Goal: Task Accomplishment & Management: Manage account settings

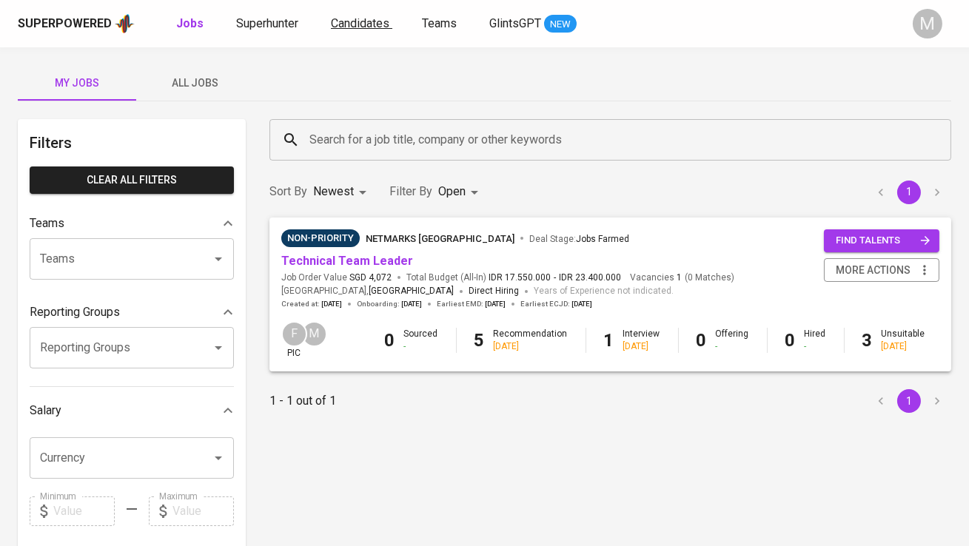
click at [366, 29] on span "Candidates" at bounding box center [360, 23] width 58 height 14
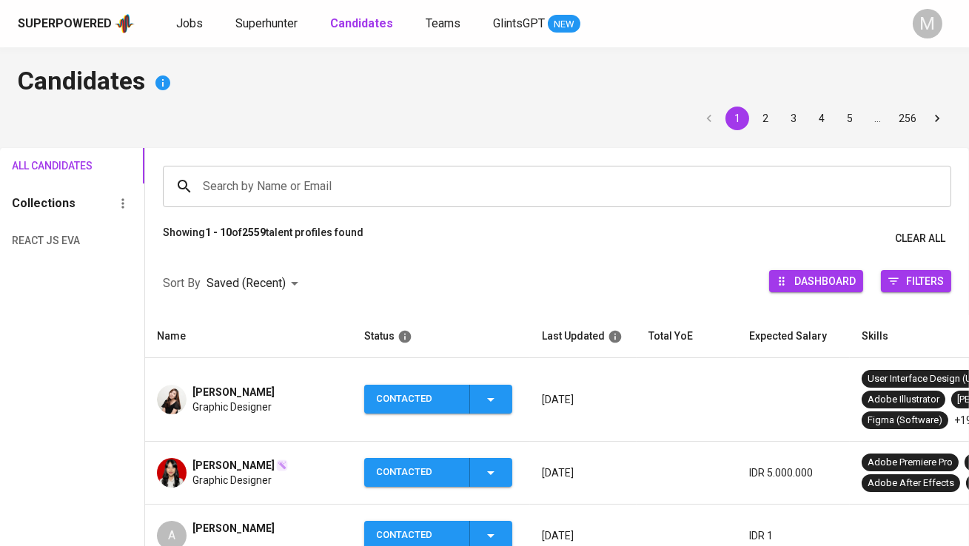
click at [289, 181] on input "Search by Name or Email" at bounding box center [560, 186] width 723 height 28
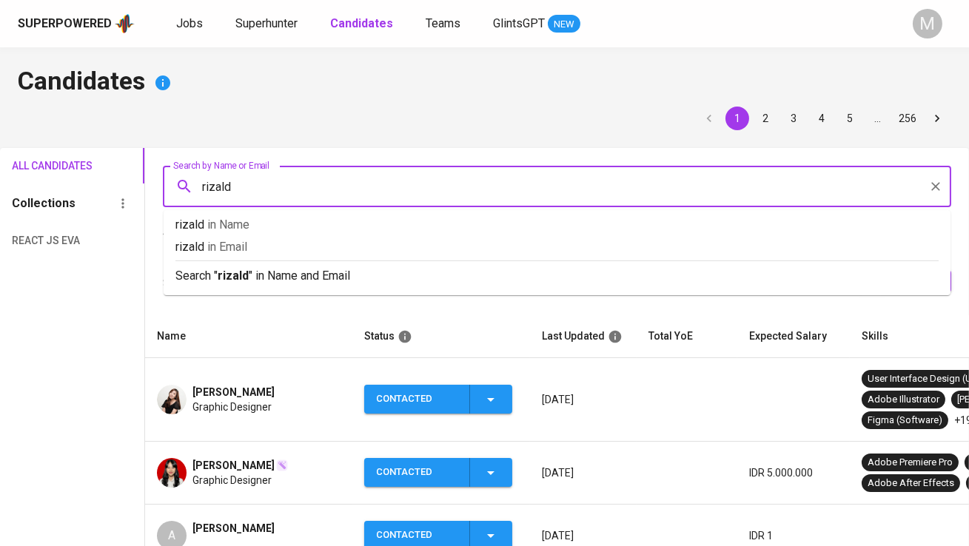
type input "[PERSON_NAME]"
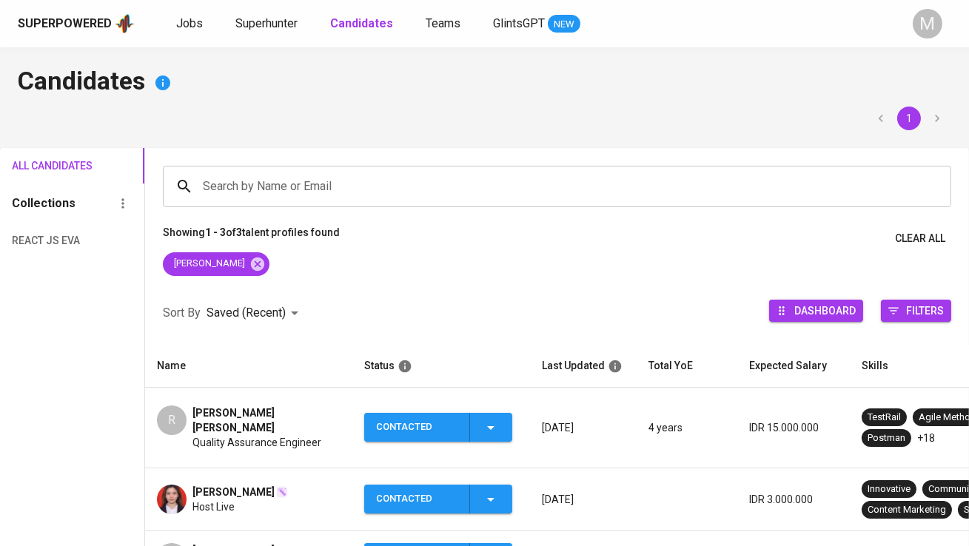
click at [226, 414] on span "[PERSON_NAME] [PERSON_NAME]" at bounding box center [266, 421] width 148 height 30
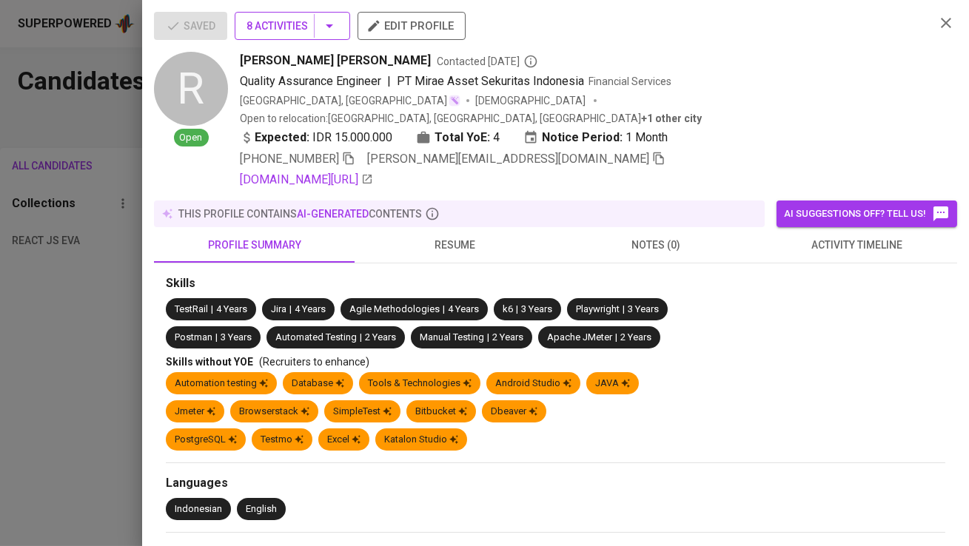
click at [300, 12] on button "8 Activities" at bounding box center [292, 26] width 115 height 28
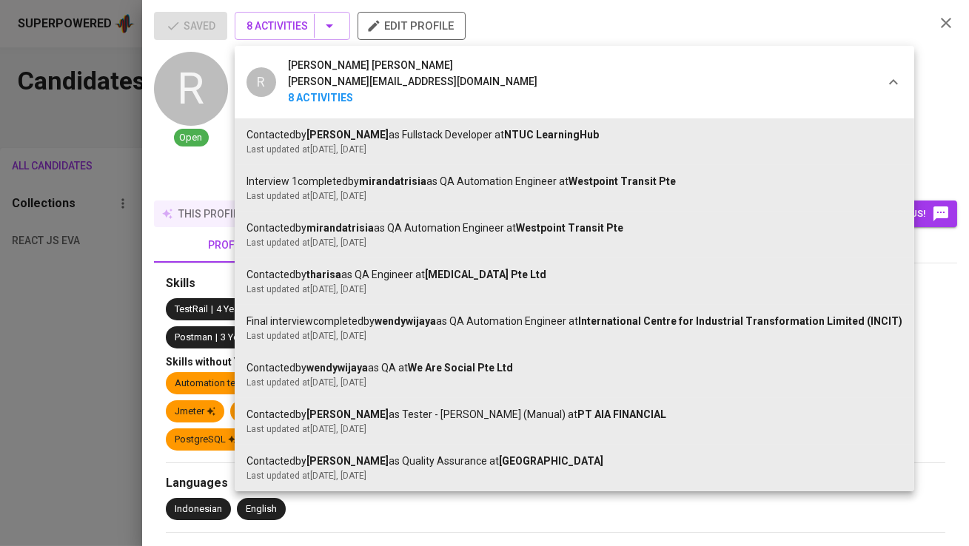
click at [305, 28] on div at bounding box center [484, 273] width 969 height 546
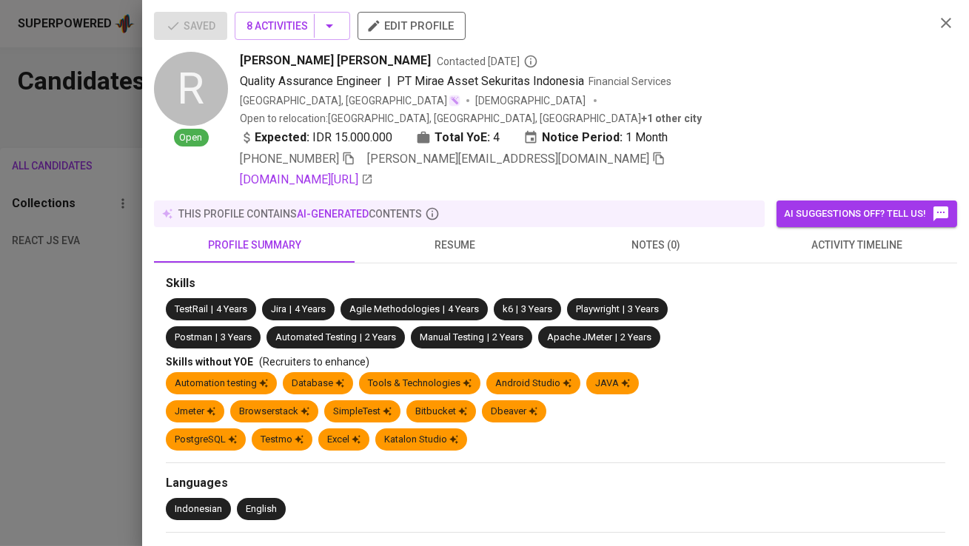
click at [652, 152] on icon "button" at bounding box center [658, 158] width 13 height 13
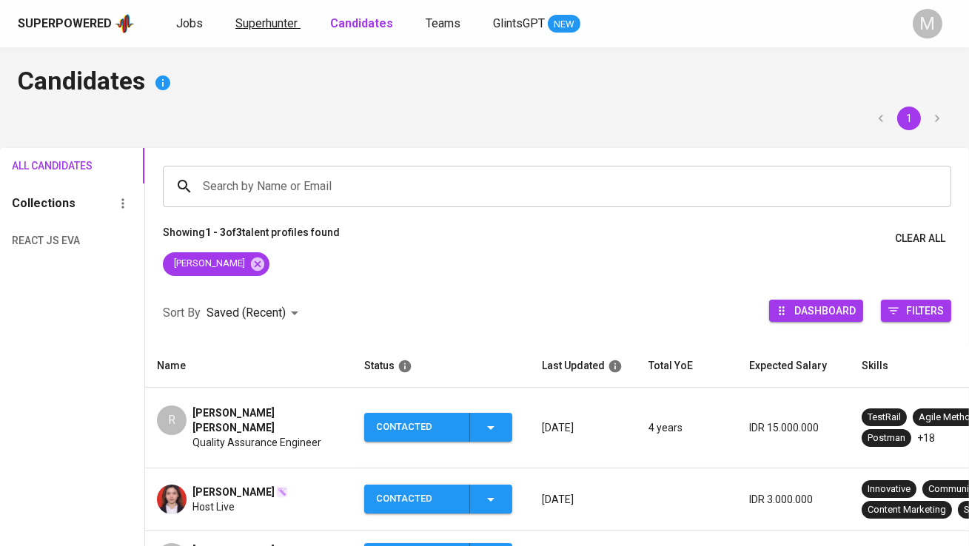
click at [254, 24] on span "Superhunter" at bounding box center [266, 23] width 62 height 14
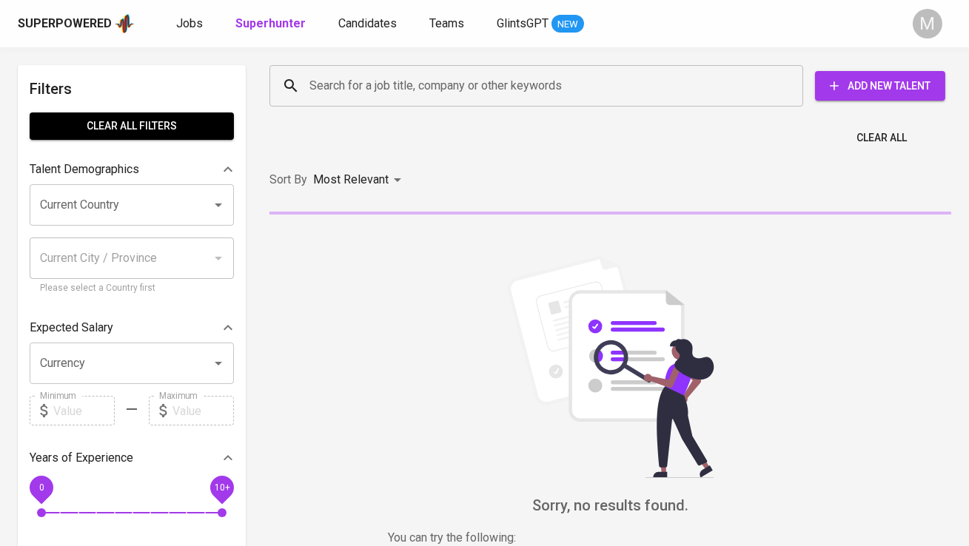
click at [359, 84] on input "Search for a job title, company or other keywords" at bounding box center [540, 86] width 468 height 28
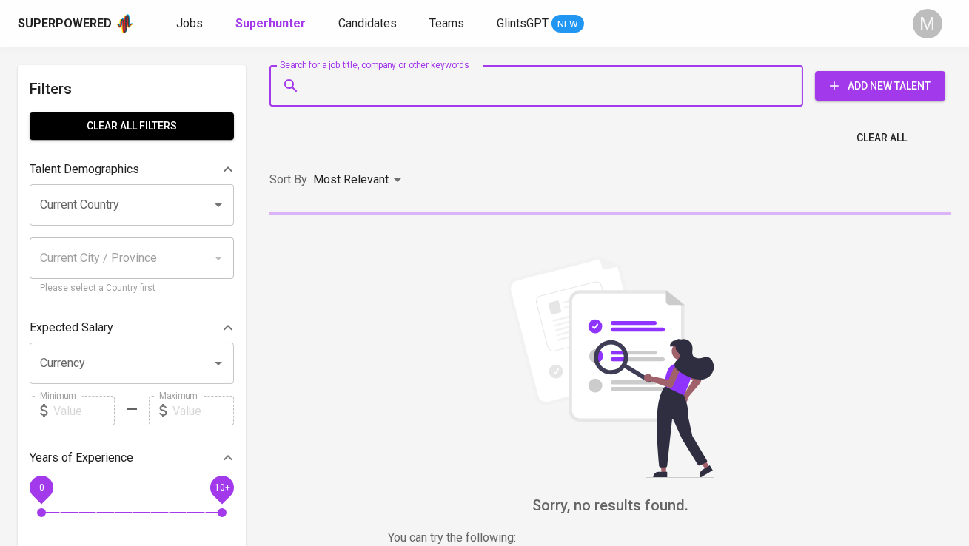
paste input "rizaldy.ilham@gmail.com"
type input "rizaldy.ilham@gmail.com"
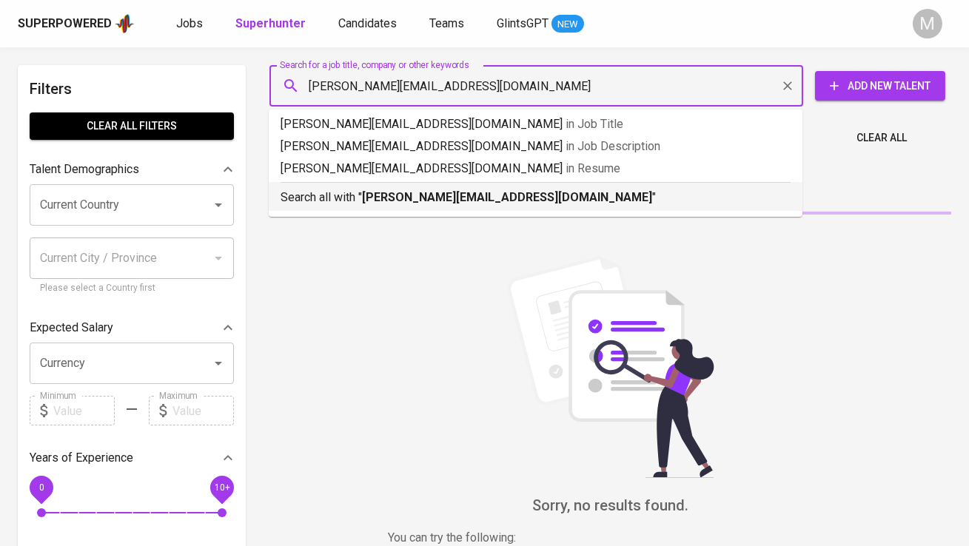
click at [366, 204] on b "rizaldy.ilham@gmail.com" at bounding box center [507, 197] width 290 height 14
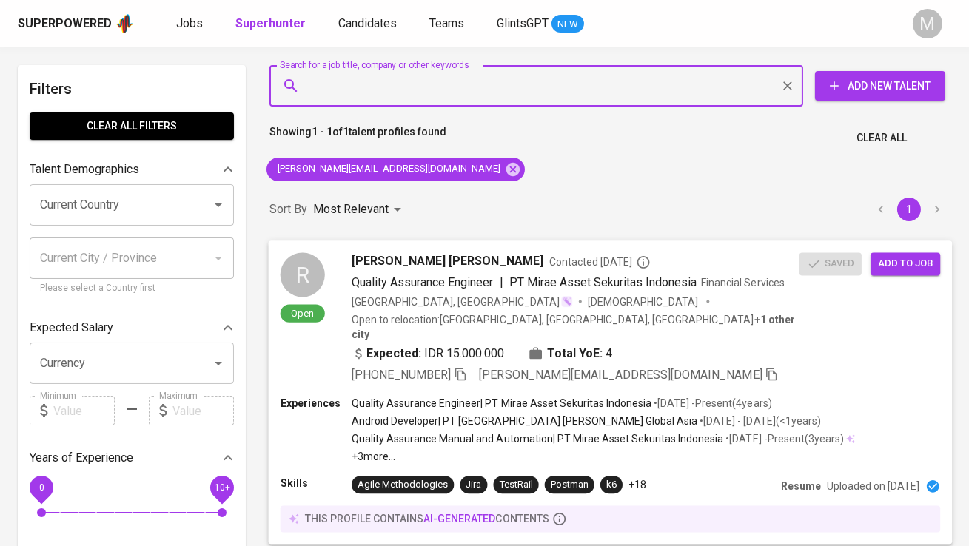
click at [295, 272] on div "R" at bounding box center [302, 274] width 44 height 44
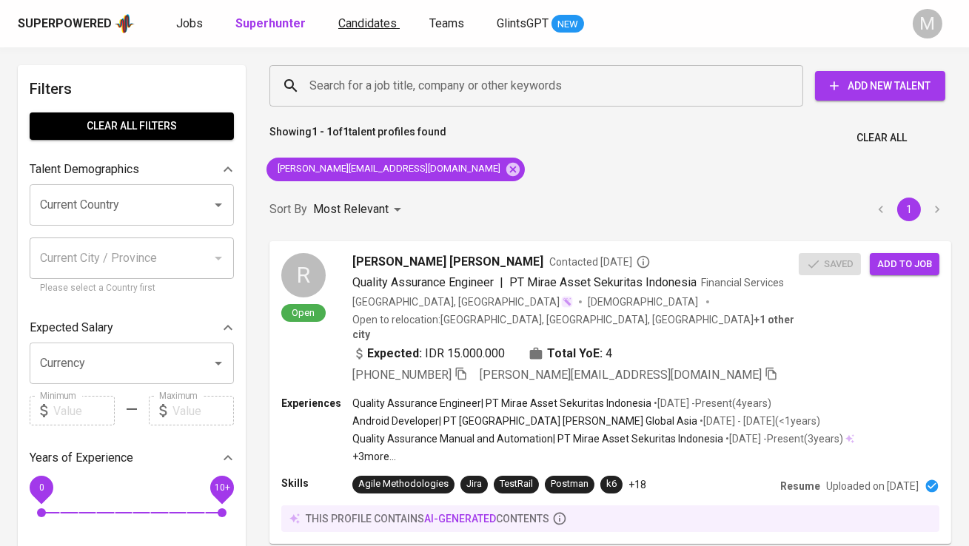
click at [355, 22] on span "Candidates" at bounding box center [367, 23] width 58 height 14
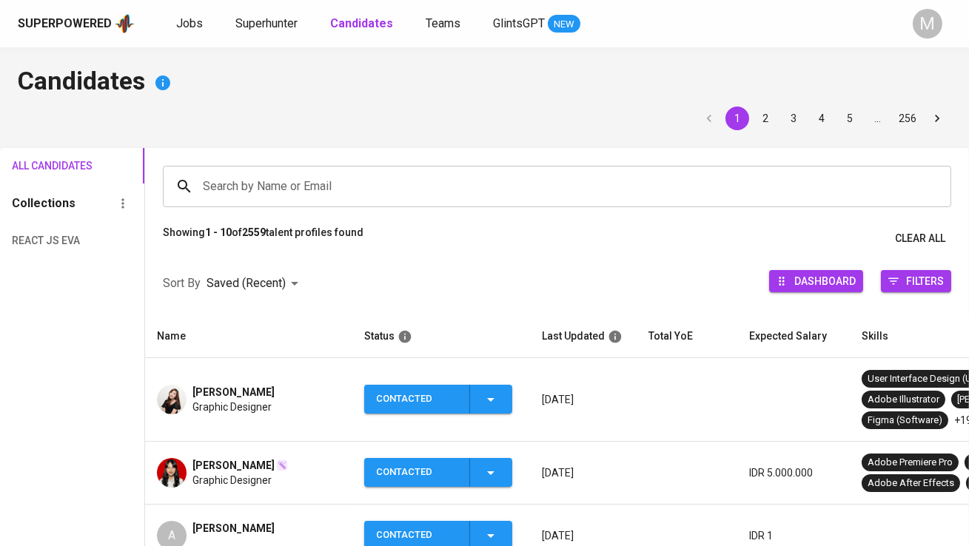
click at [295, 181] on input "Search by Name or Email" at bounding box center [560, 186] width 723 height 28
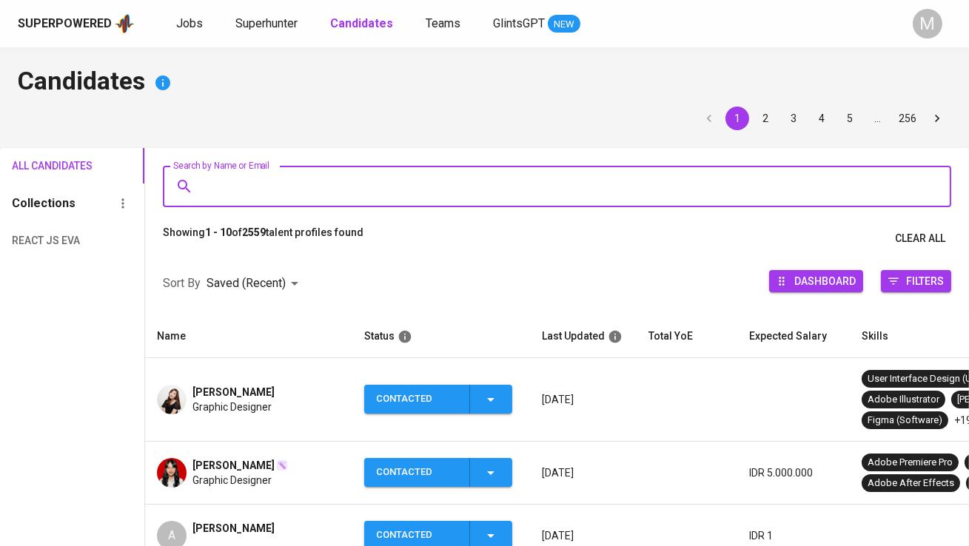
paste input "rizaldy.ilham@gmail.com"
type input "rizaldy.ilham@gmail.com"
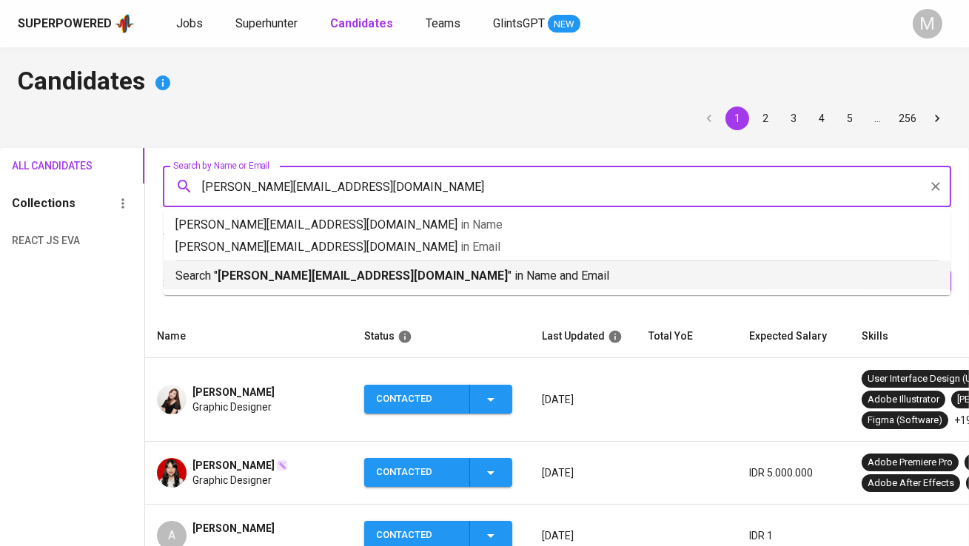
click at [304, 280] on b "rizaldy.ilham@gmail.com" at bounding box center [363, 276] width 290 height 14
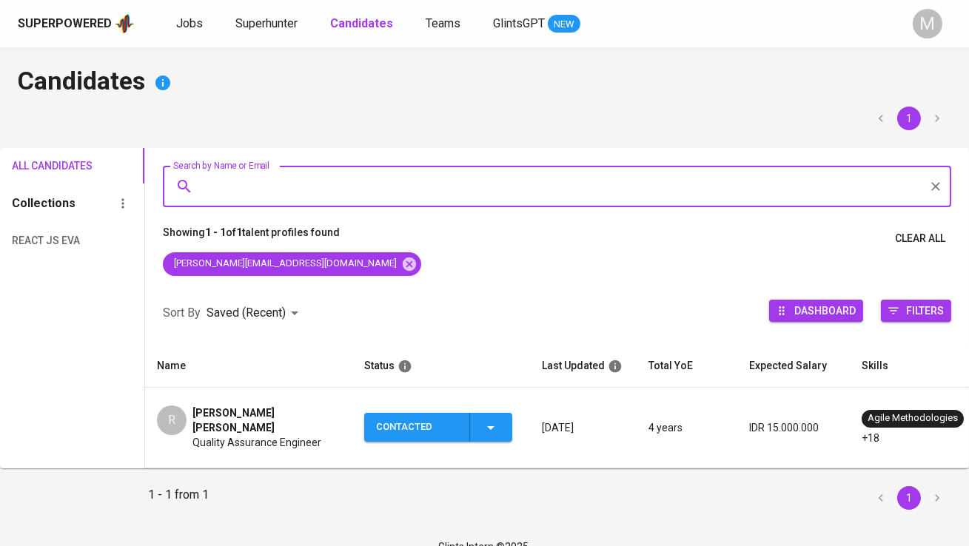
click at [411, 419] on div "Contacted" at bounding box center [416, 427] width 81 height 29
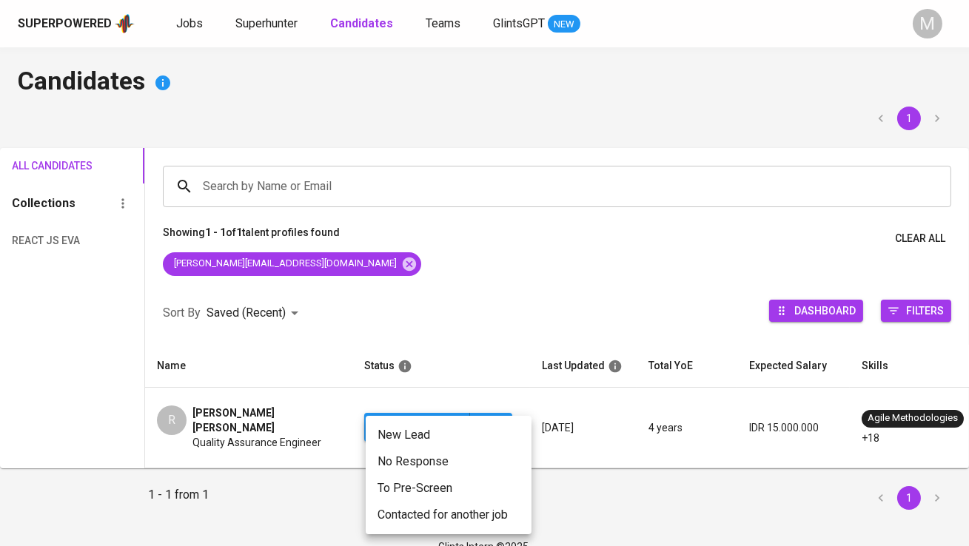
click at [417, 511] on li "Contacted for another job" at bounding box center [449, 515] width 166 height 27
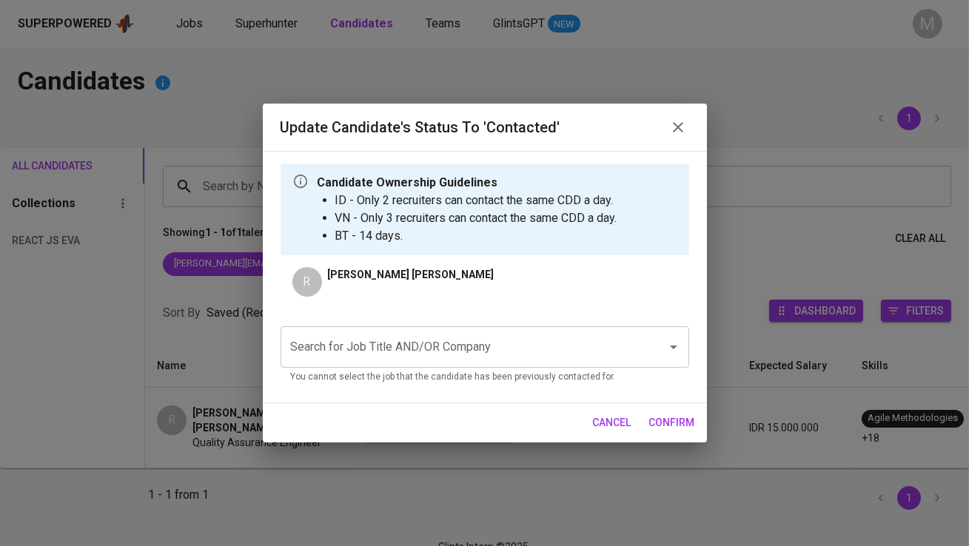
click at [395, 340] on input "Search for Job Title AND/OR Company" at bounding box center [464, 347] width 354 height 28
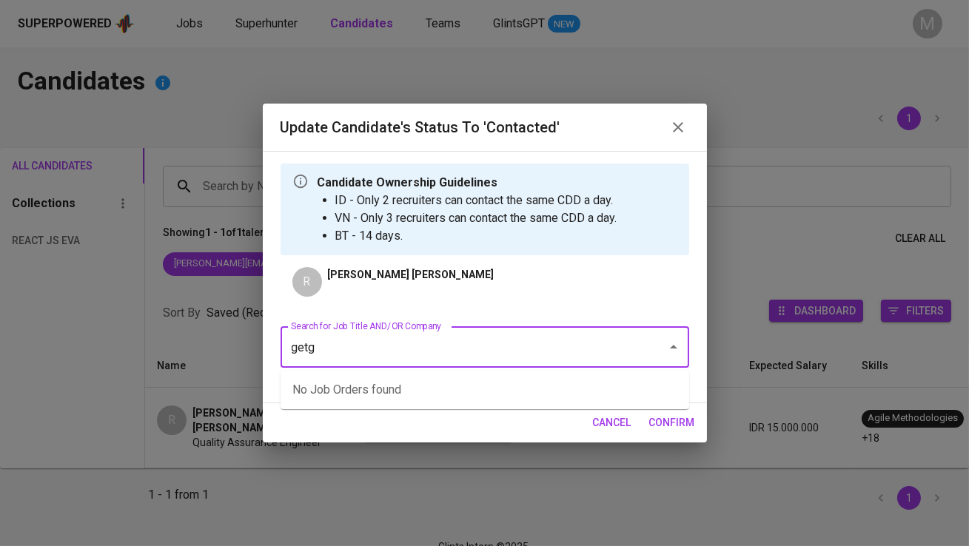
type input "getgo"
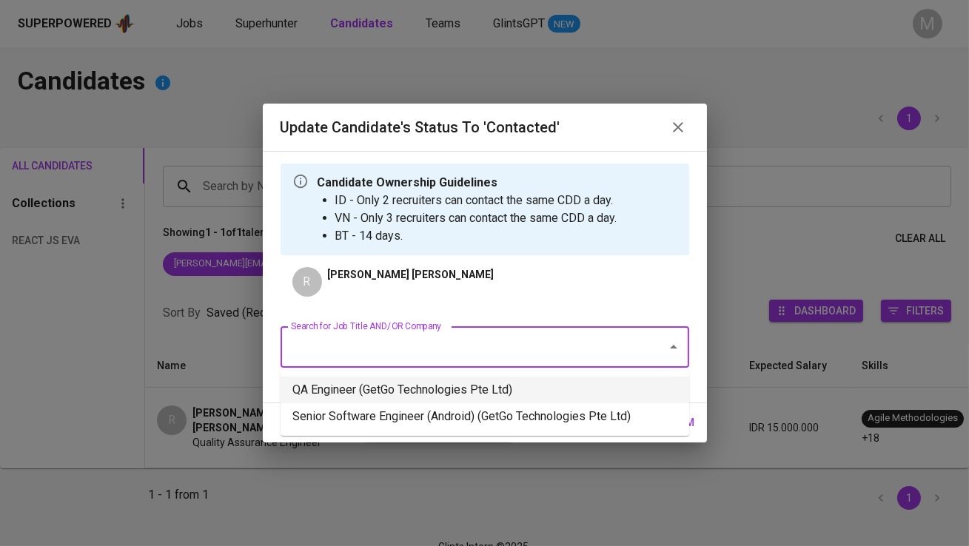
click at [470, 379] on li "QA Engineer (GetGo Technologies Pte Ltd)" at bounding box center [484, 390] width 409 height 27
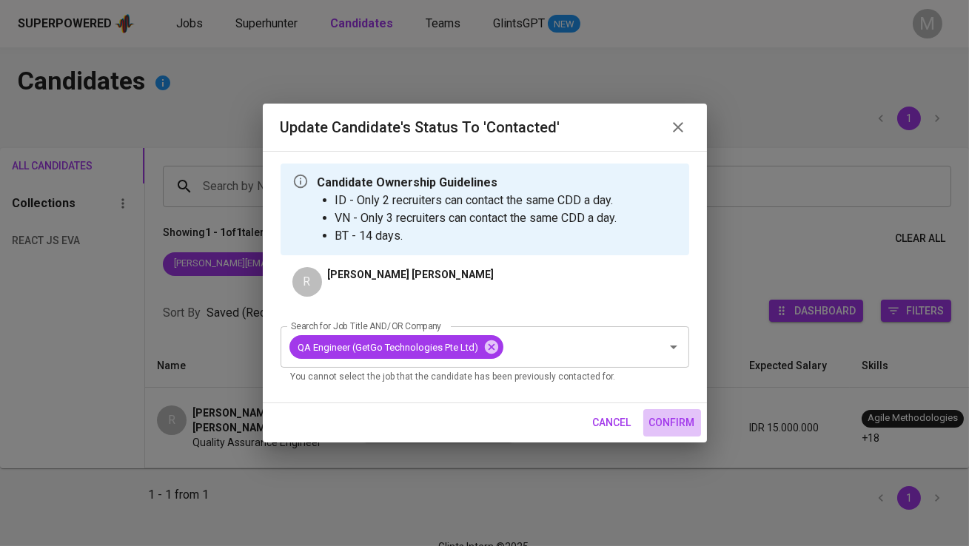
click at [672, 417] on span "confirm" at bounding box center [672, 423] width 46 height 19
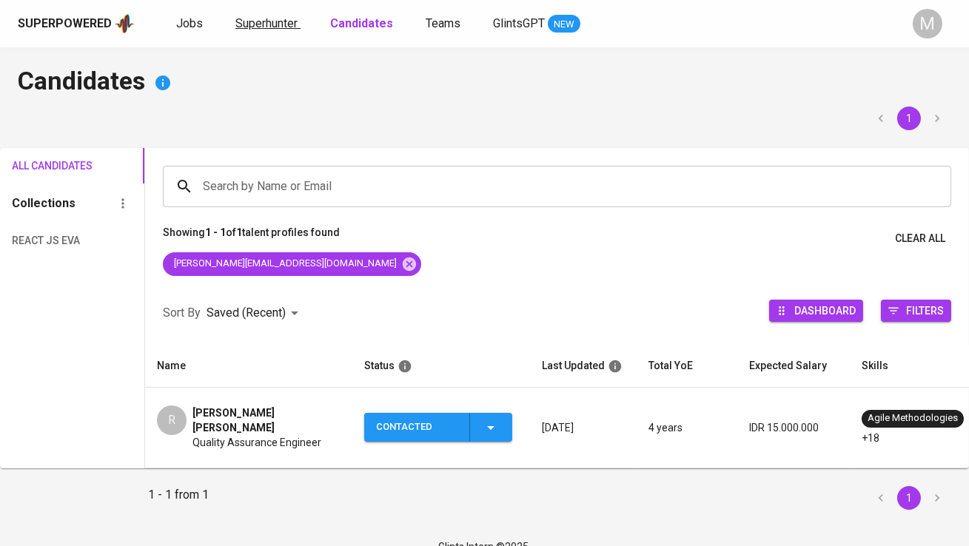
click at [289, 21] on span "Superhunter" at bounding box center [266, 23] width 62 height 14
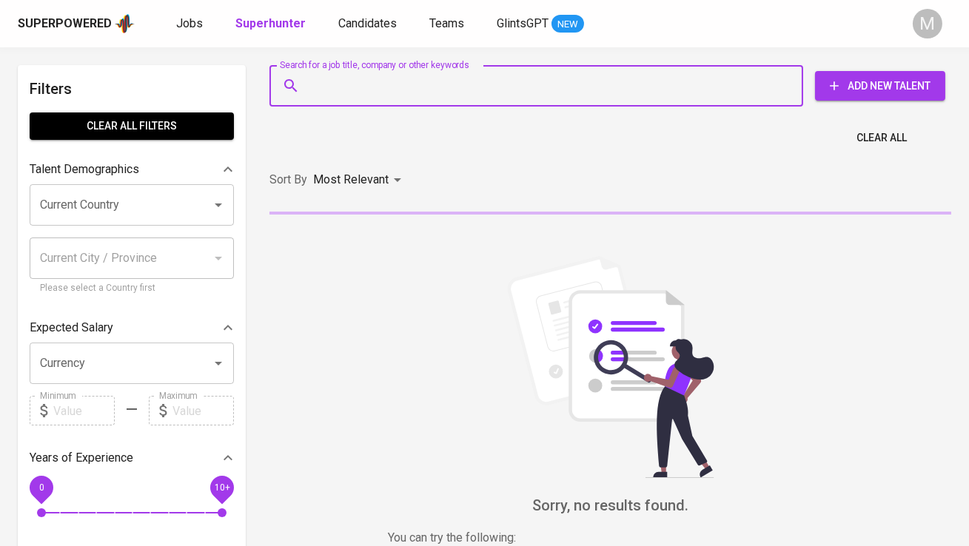
click at [356, 88] on input "Search for a job title, company or other keywords" at bounding box center [540, 86] width 468 height 28
paste input "rizaldy.ilham@gmail.com"
type input "rizaldy.ilham@gmail.com"
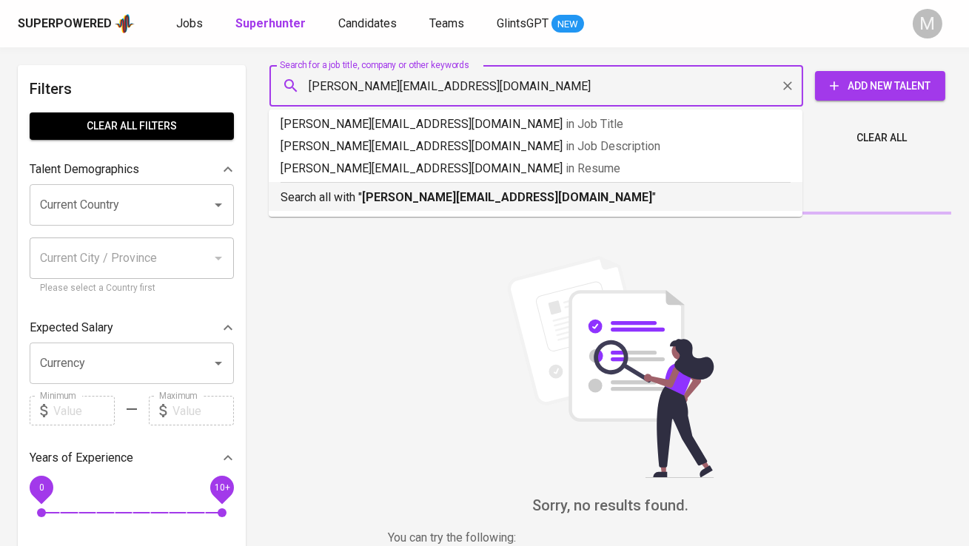
click at [387, 205] on p "Search all with " rizaldy.ilham@gmail.com "" at bounding box center [535, 198] width 510 height 18
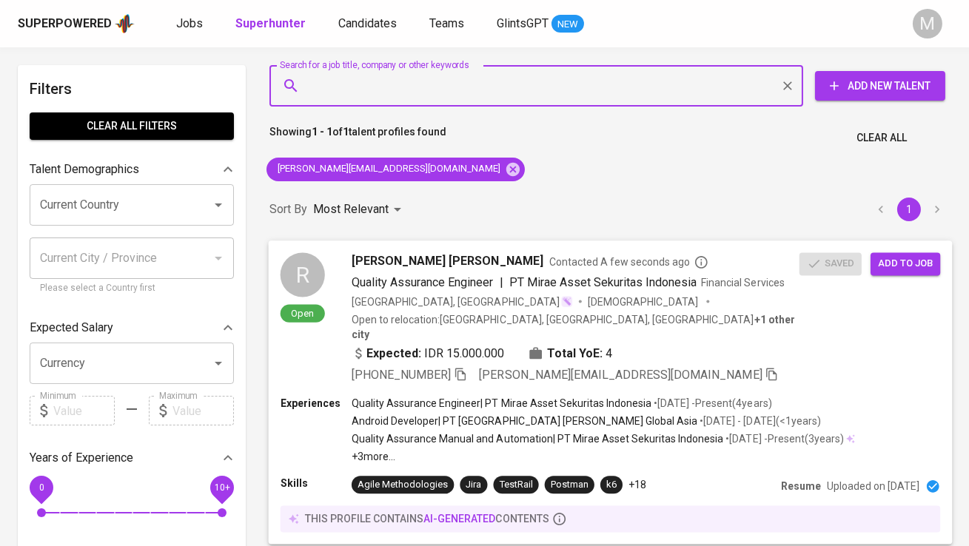
click at [898, 263] on span "Add to job" at bounding box center [905, 263] width 55 height 17
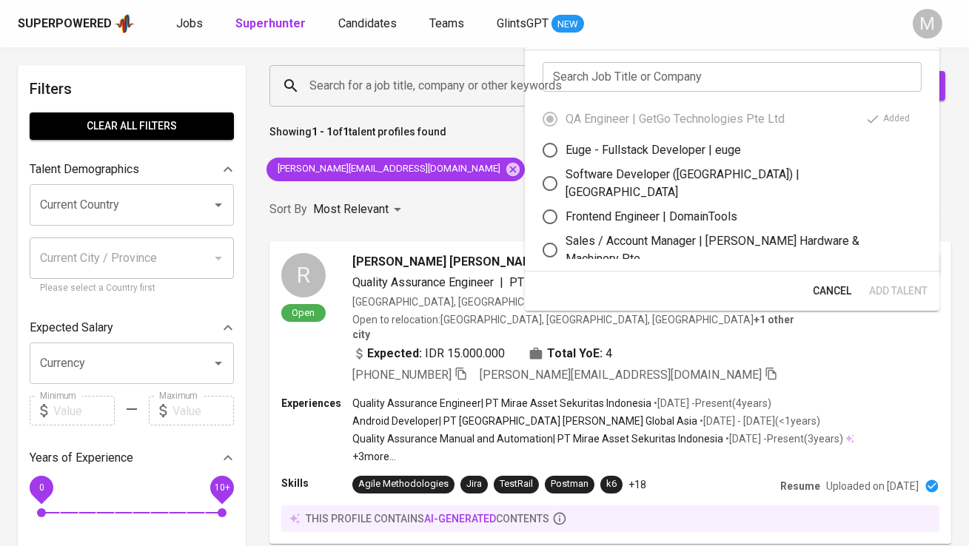
click at [451, 209] on div "Sort By Most Relevant MOST_RELEVANT 1" at bounding box center [610, 209] width 699 height 45
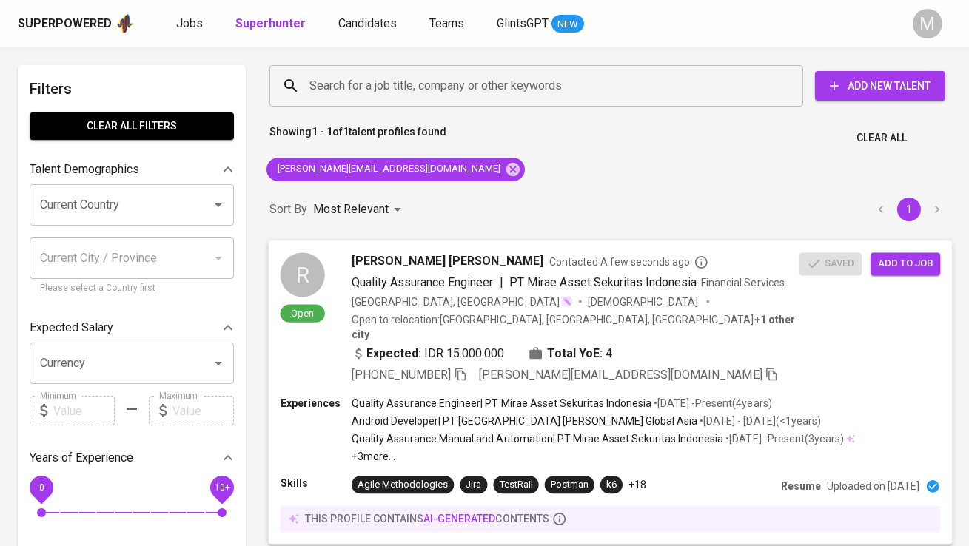
click at [424, 258] on span "Rizaldy Ilham Akbar" at bounding box center [448, 261] width 192 height 18
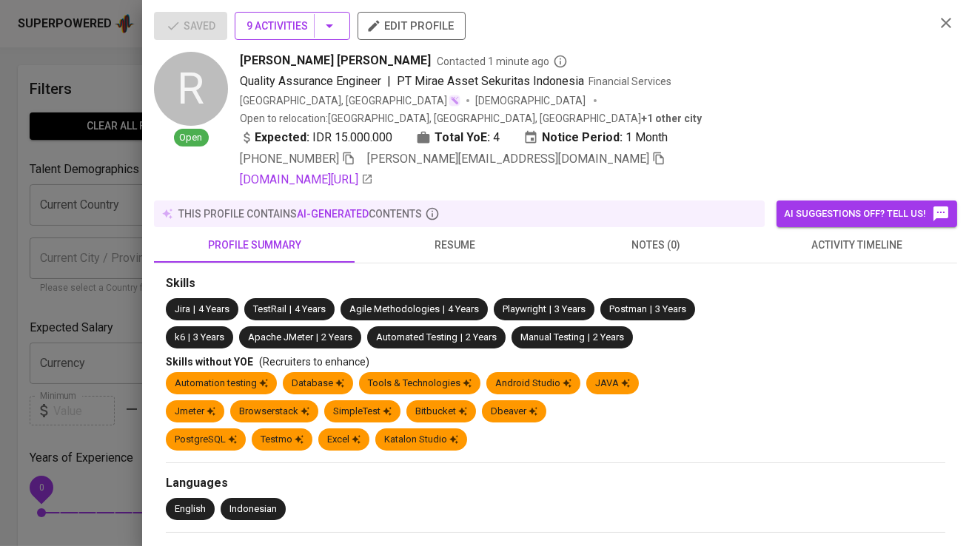
click at [282, 19] on span "9 Activities" at bounding box center [292, 26] width 92 height 19
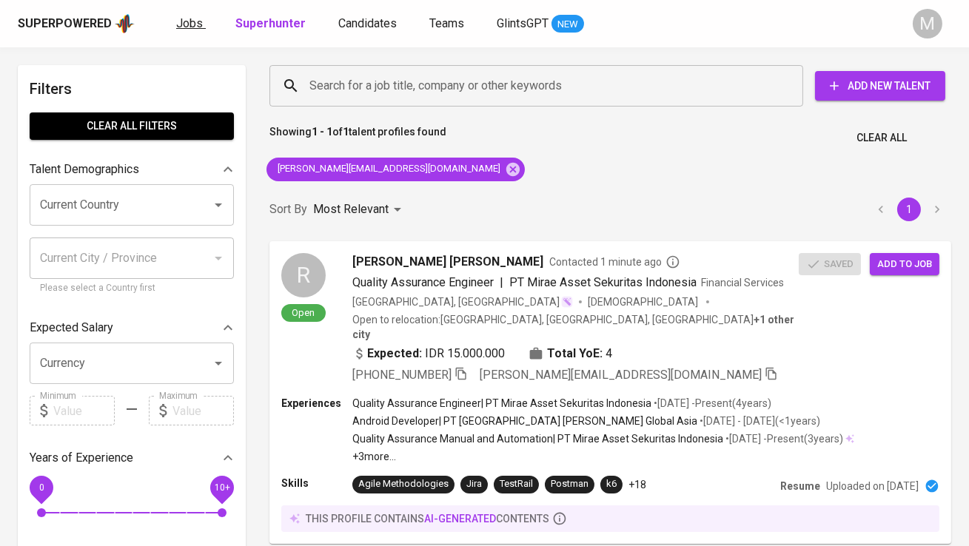
click at [182, 20] on span "Jobs" at bounding box center [189, 23] width 27 height 14
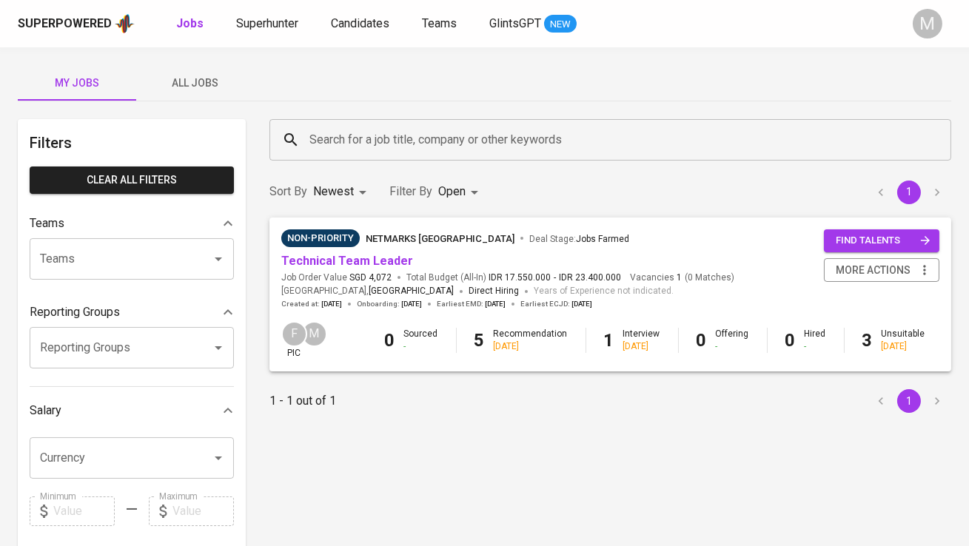
click at [187, 73] on button "All Jobs" at bounding box center [195, 83] width 118 height 36
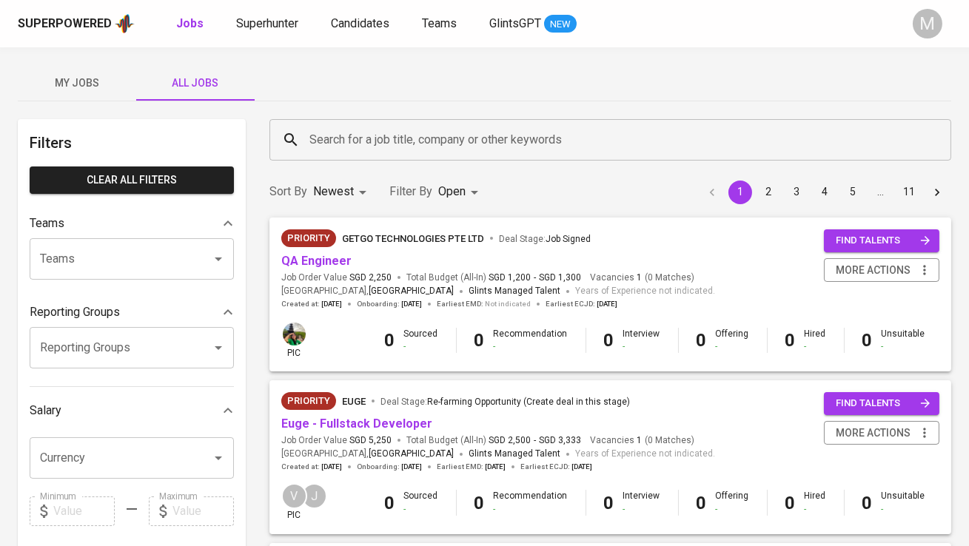
click at [357, 138] on input "Search for a job title, company or other keywords" at bounding box center [614, 140] width 616 height 28
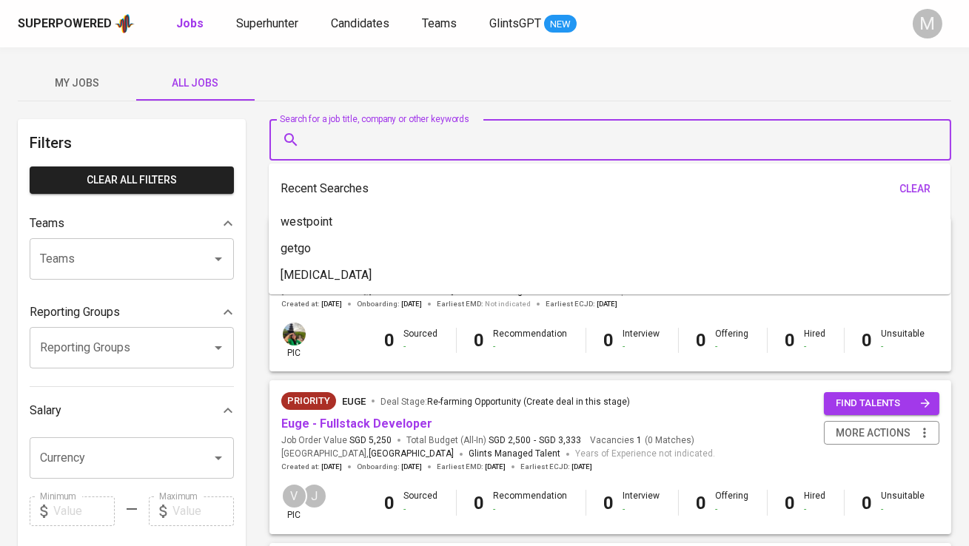
click at [324, 96] on div "My Jobs All Jobs" at bounding box center [484, 83] width 933 height 36
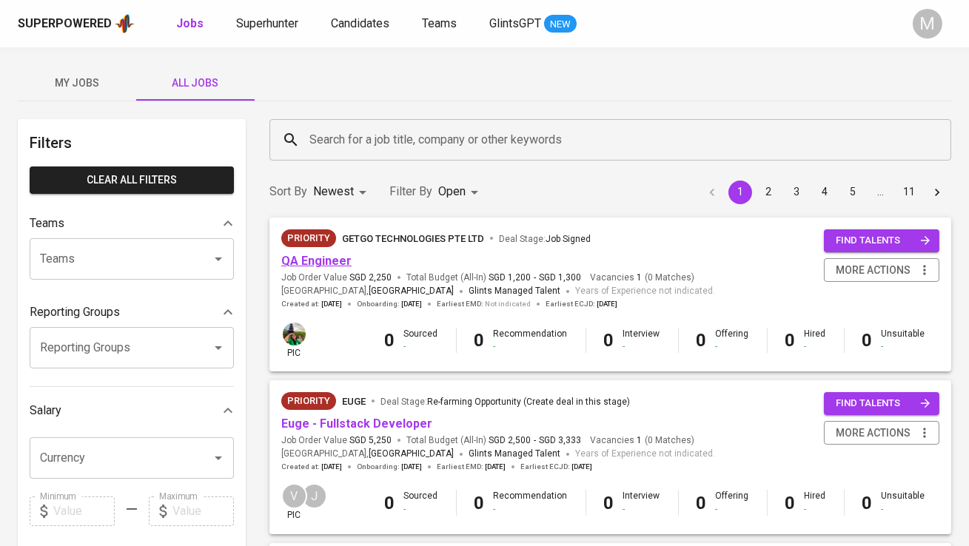
click at [335, 261] on link "QA Engineer" at bounding box center [316, 261] width 70 height 14
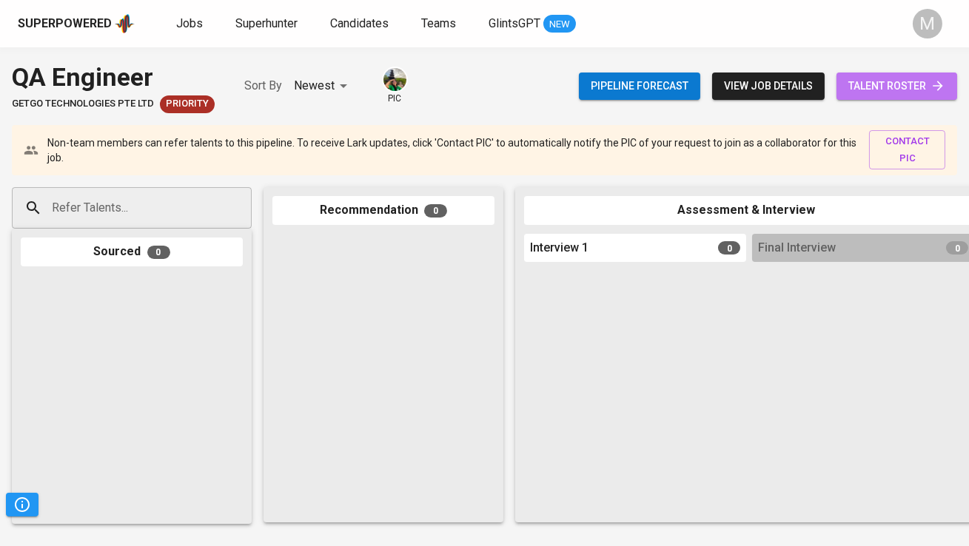
click at [852, 88] on span "talent roster" at bounding box center [896, 86] width 97 height 19
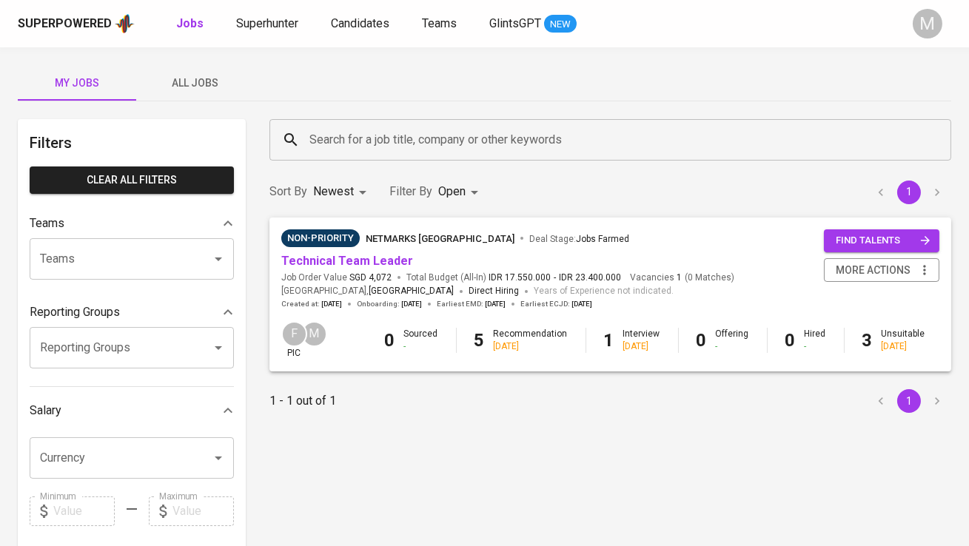
click at [208, 84] on span "All Jobs" at bounding box center [195, 83] width 101 height 19
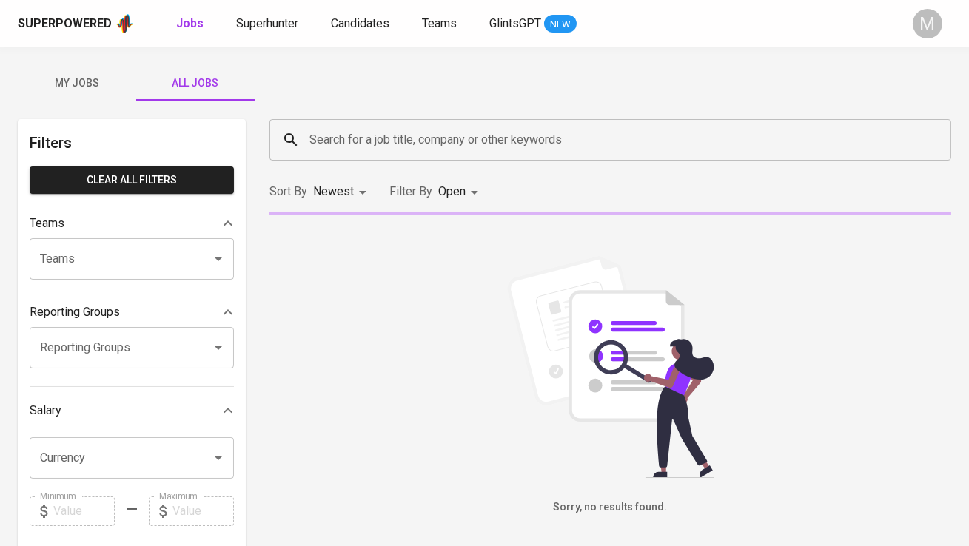
click at [361, 138] on input "Search for a job title, company or other keywords" at bounding box center [614, 140] width 616 height 28
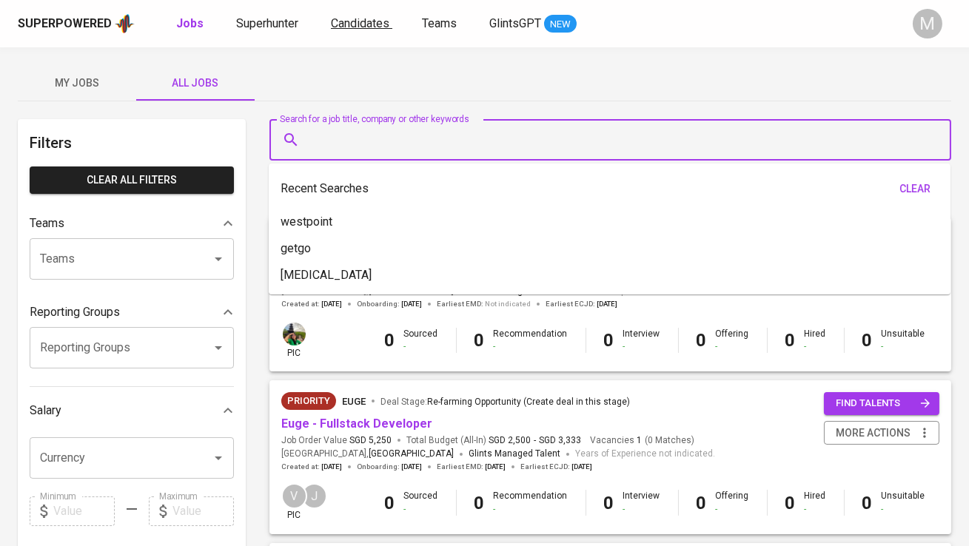
click at [345, 23] on span "Candidates" at bounding box center [360, 23] width 58 height 14
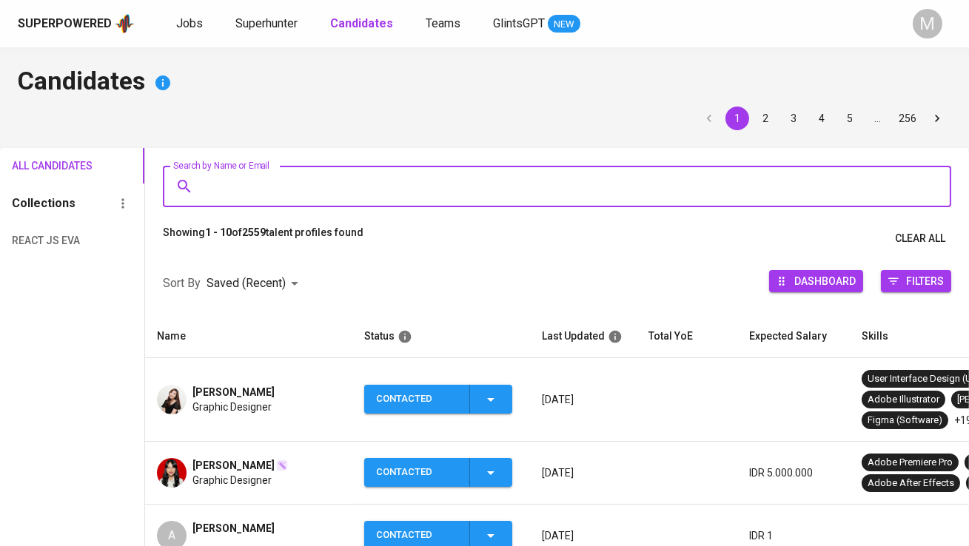
click at [328, 187] on input "Search by Name or Email" at bounding box center [560, 186] width 723 height 28
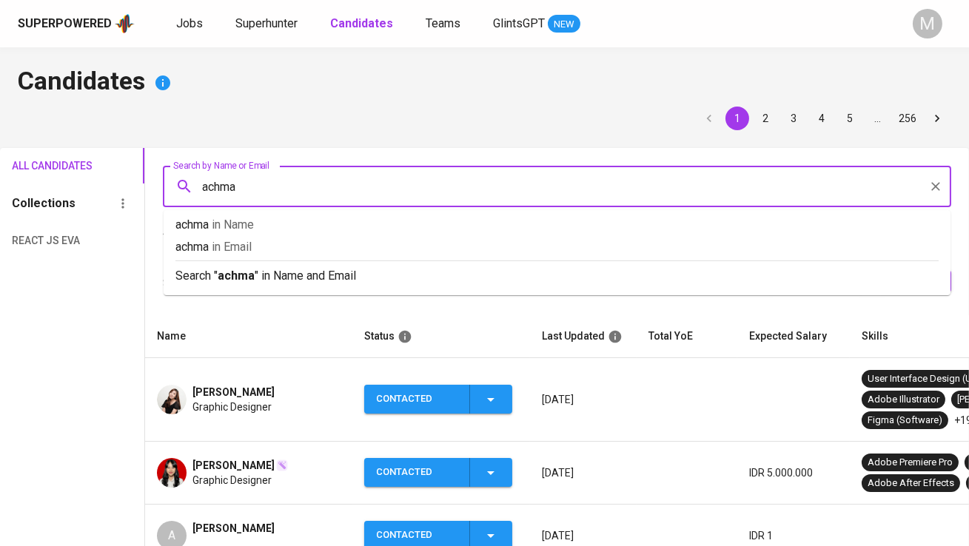
type input "achmad"
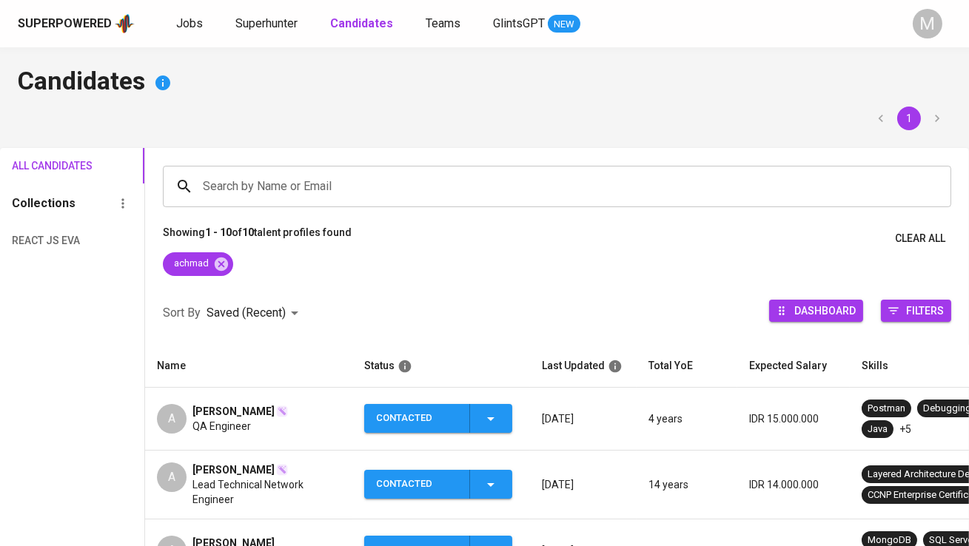
click at [258, 409] on span "[PERSON_NAME]" at bounding box center [233, 411] width 82 height 15
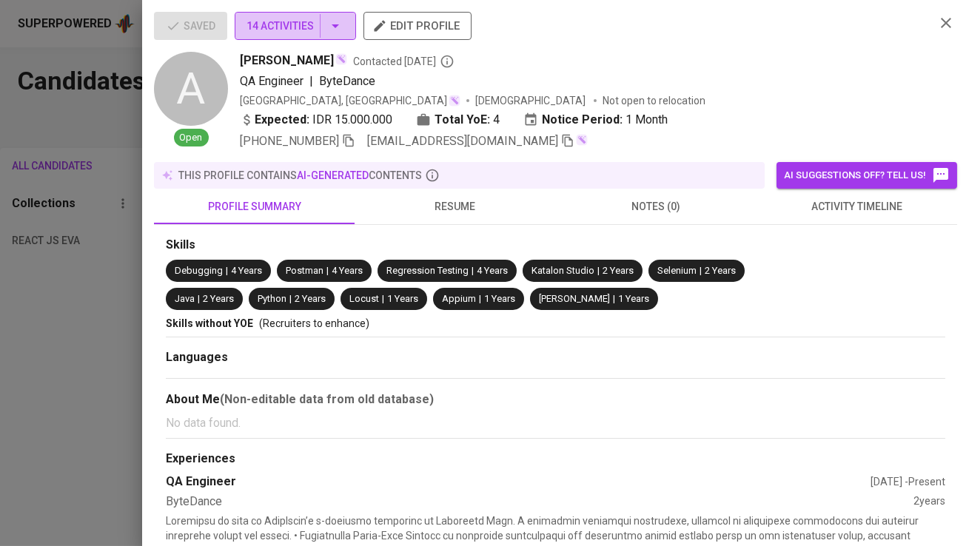
click at [315, 24] on span "14 Activities" at bounding box center [295, 26] width 98 height 19
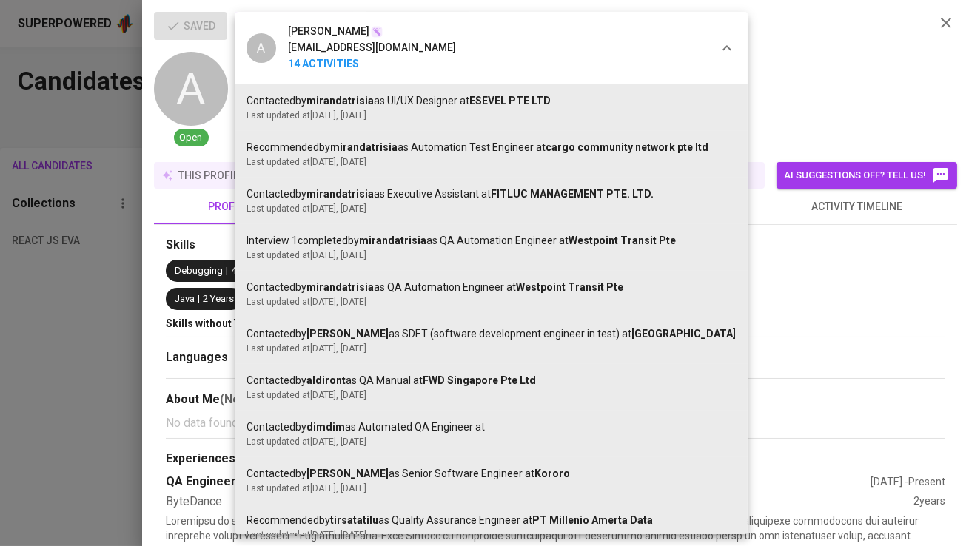
click at [315, 24] on span "[PERSON_NAME]" at bounding box center [328, 32] width 81 height 16
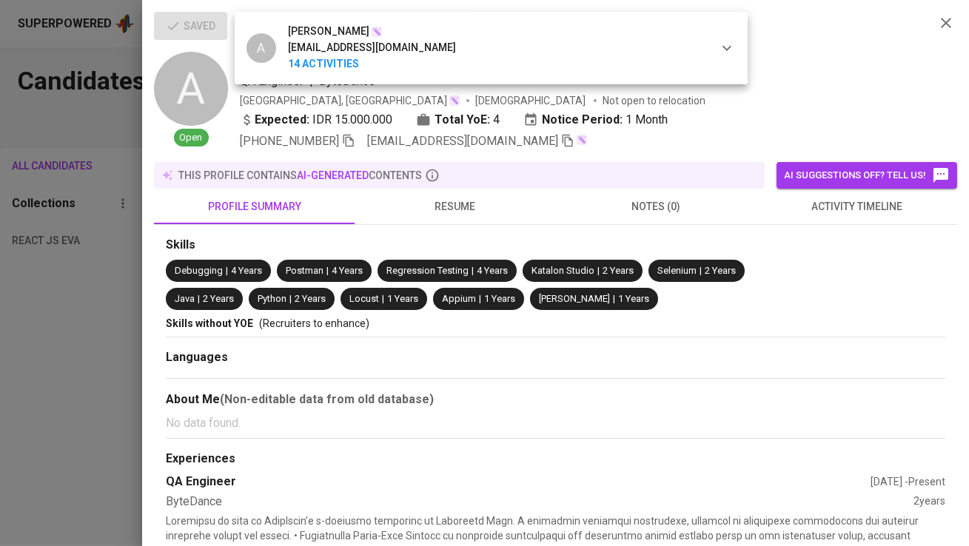
click at [525, 249] on div at bounding box center [484, 273] width 969 height 546
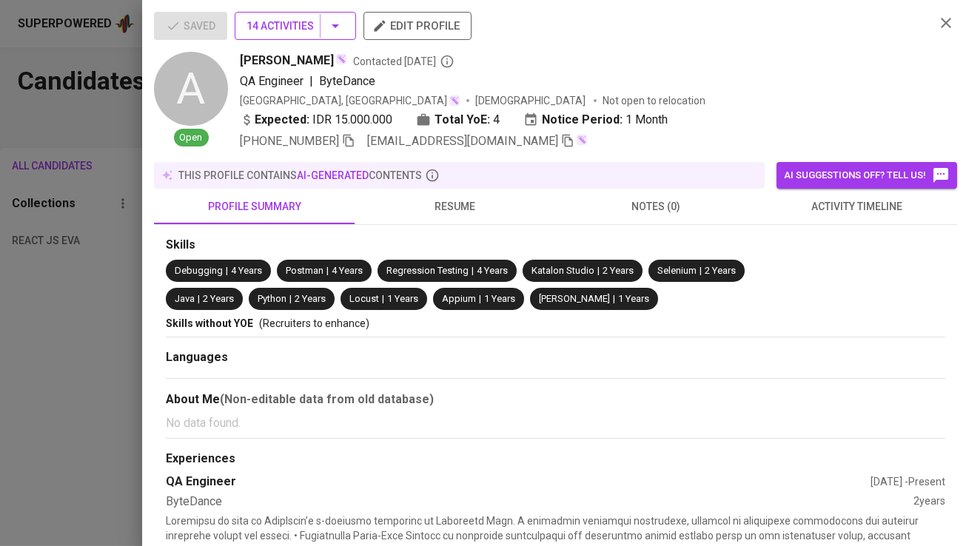
click at [294, 25] on span "14 Activities" at bounding box center [295, 26] width 98 height 19
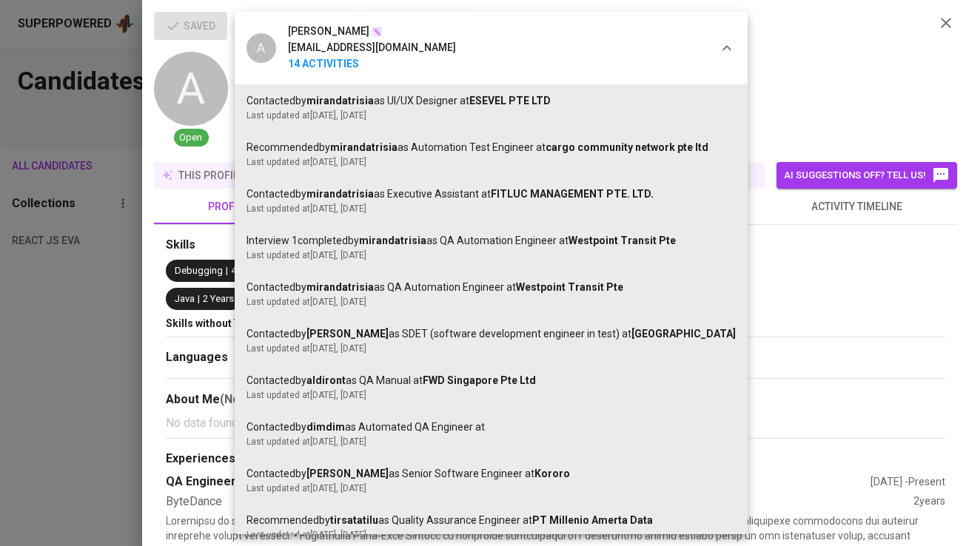
click at [294, 25] on span "[PERSON_NAME]" at bounding box center [328, 32] width 81 height 16
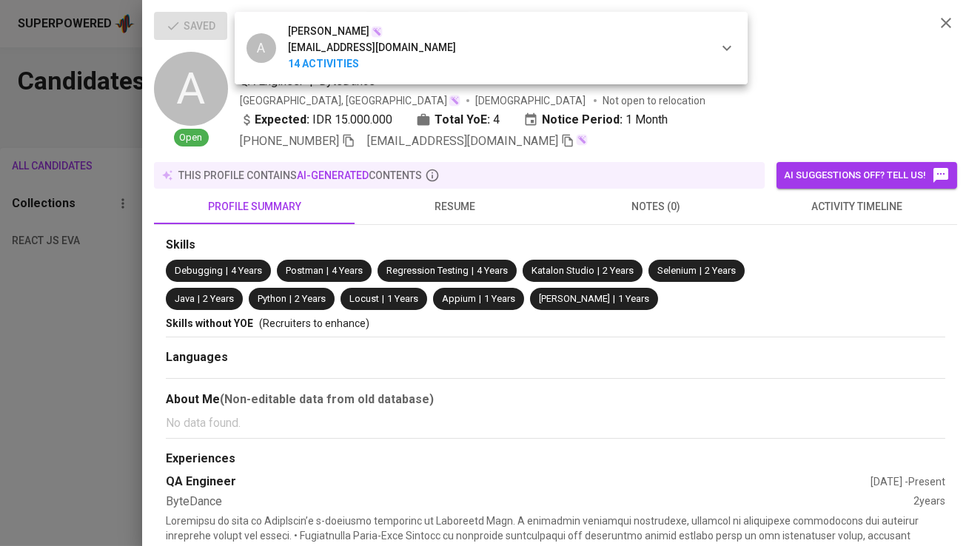
click at [61, 333] on div at bounding box center [484, 273] width 969 height 546
